Goal: Check status

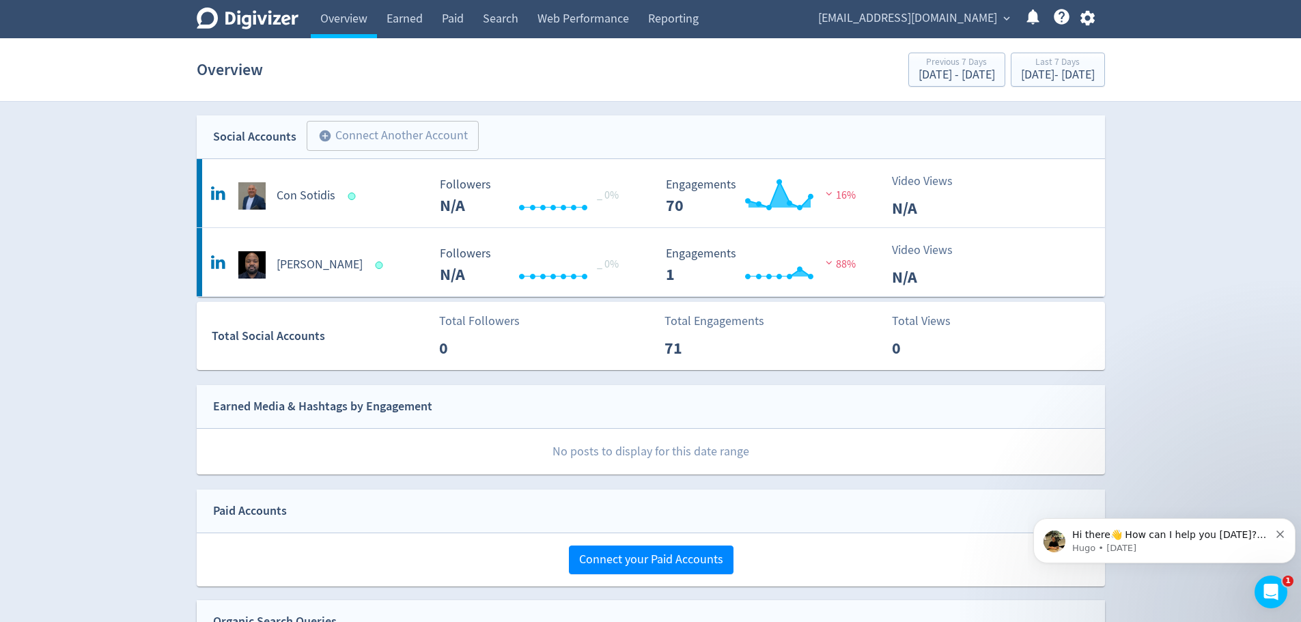
click at [296, 191] on h5 "Con Sotidis" at bounding box center [306, 196] width 59 height 16
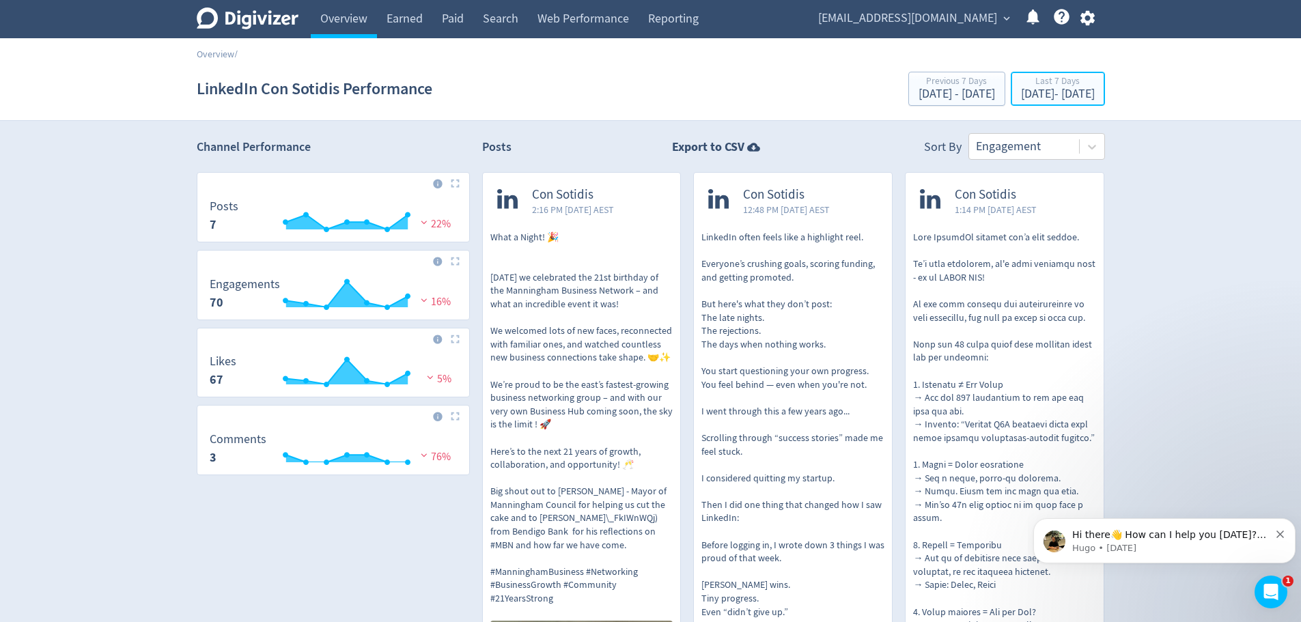
click at [1021, 83] on div "Last 7 Days" at bounding box center [1058, 83] width 74 height 12
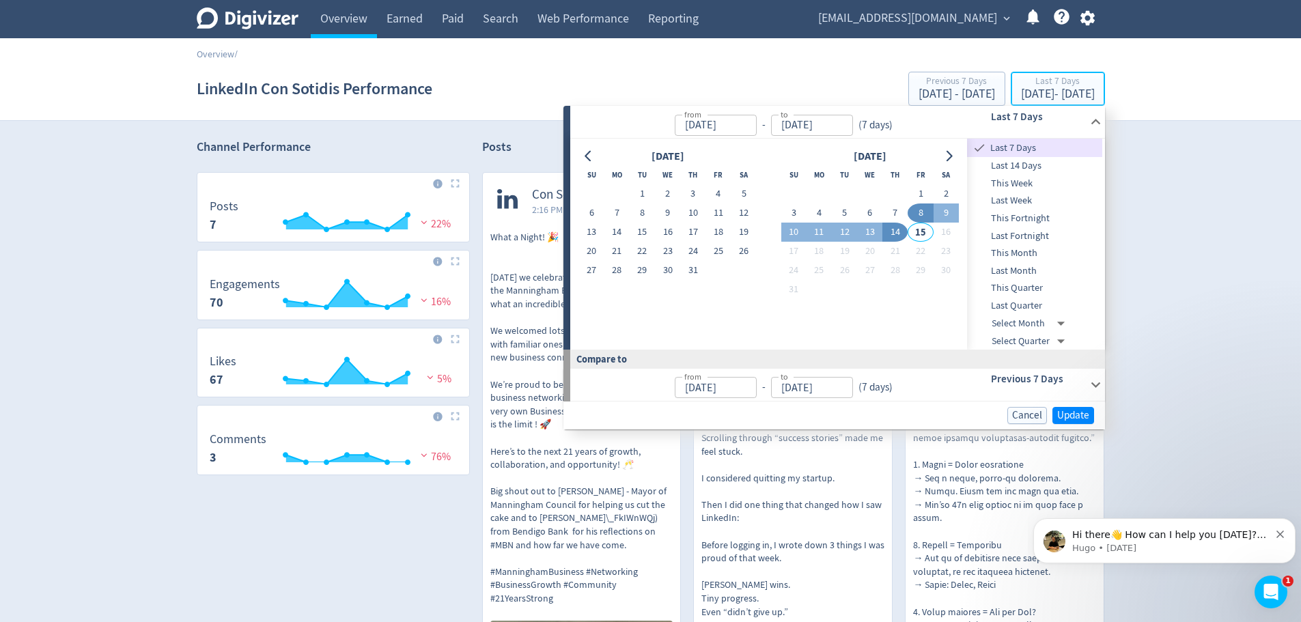
type input "[DATE]"
click at [1026, 252] on span "This Month" at bounding box center [1034, 253] width 135 height 15
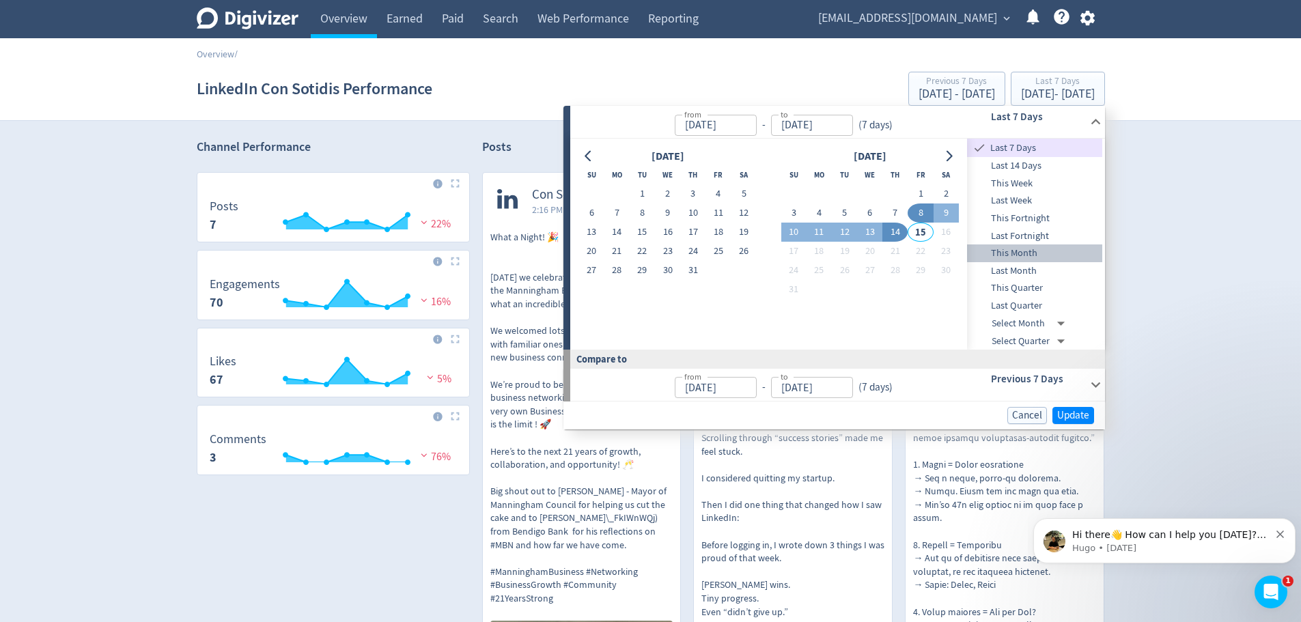
type input "[DATE]"
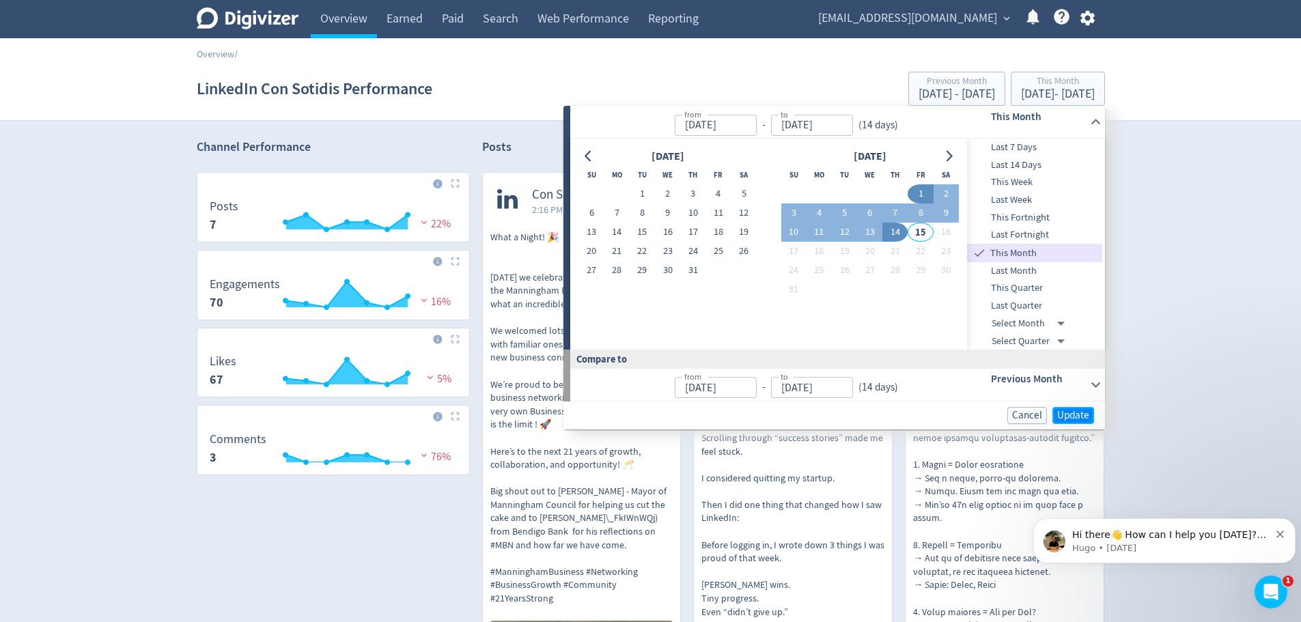
click at [1074, 411] on span "Update" at bounding box center [1074, 416] width 32 height 10
